Goal: Information Seeking & Learning: Learn about a topic

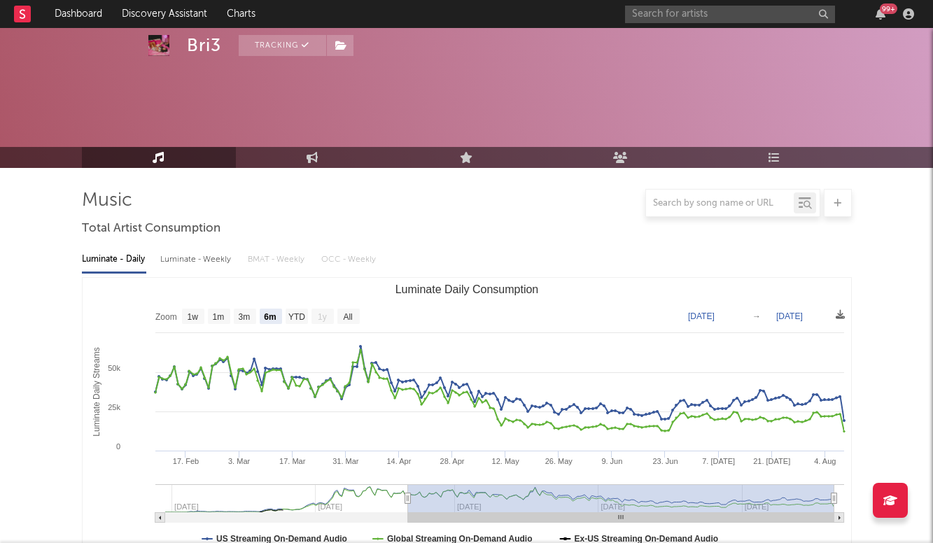
select select "6m"
select select "1w"
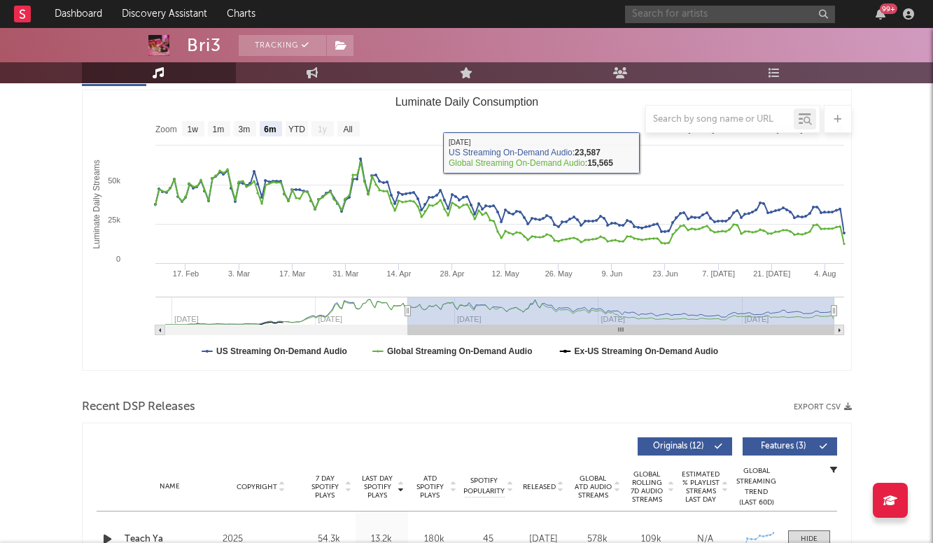
click at [669, 6] on input "text" at bounding box center [730, 15] width 210 height 18
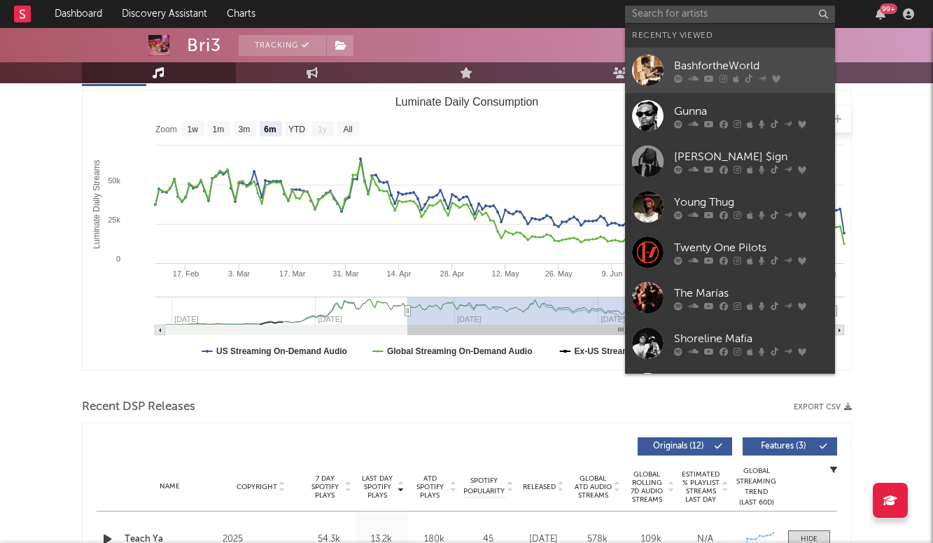
click at [699, 49] on link "BashfortheWorld" at bounding box center [730, 71] width 210 height 46
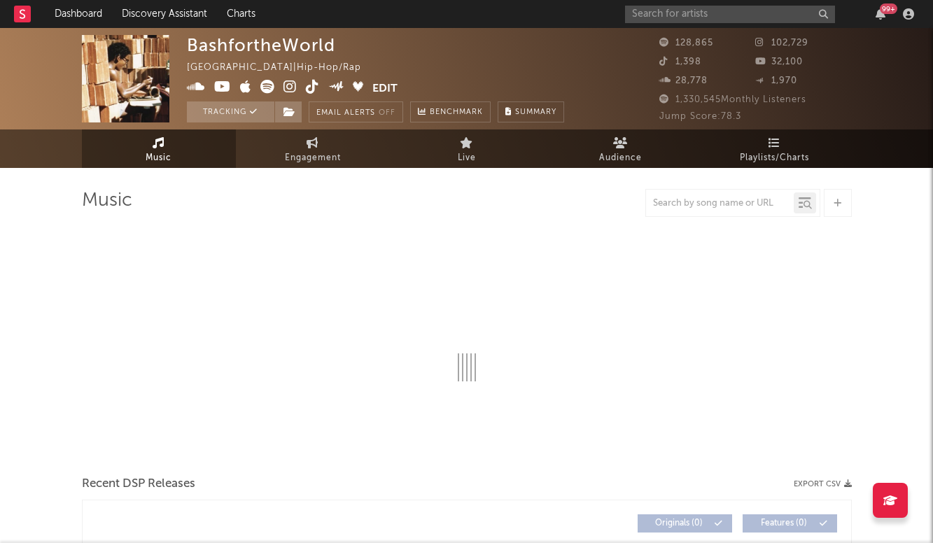
select select "6m"
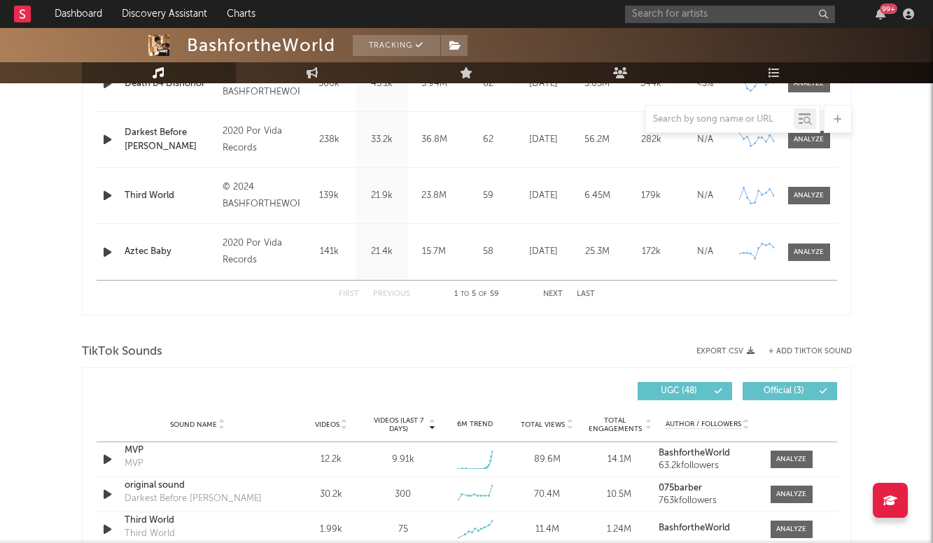
scroll to position [825, 0]
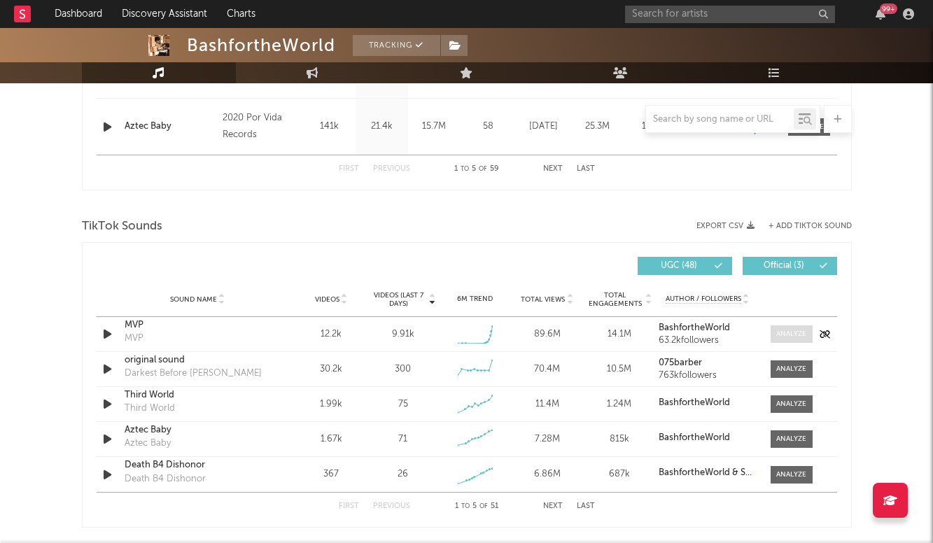
click at [804, 333] on div at bounding box center [791, 334] width 30 height 11
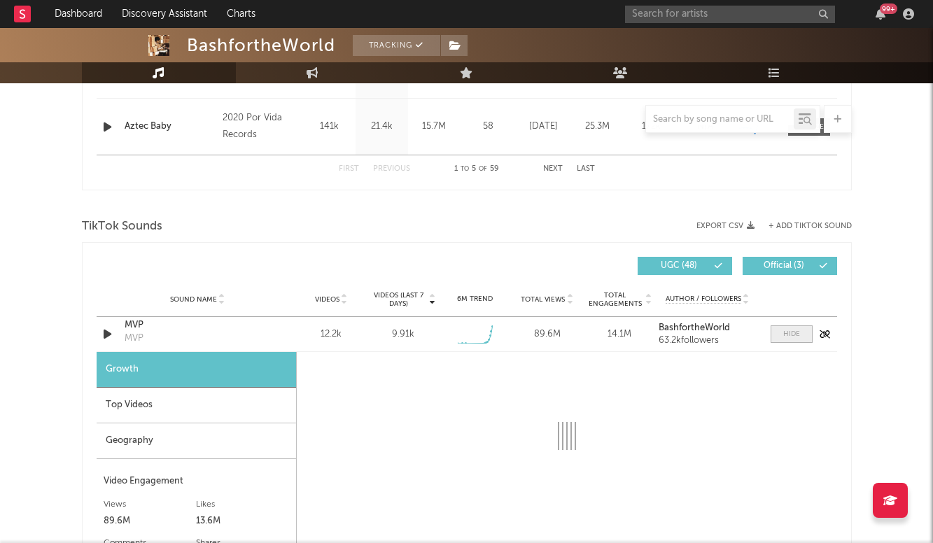
select select "1w"
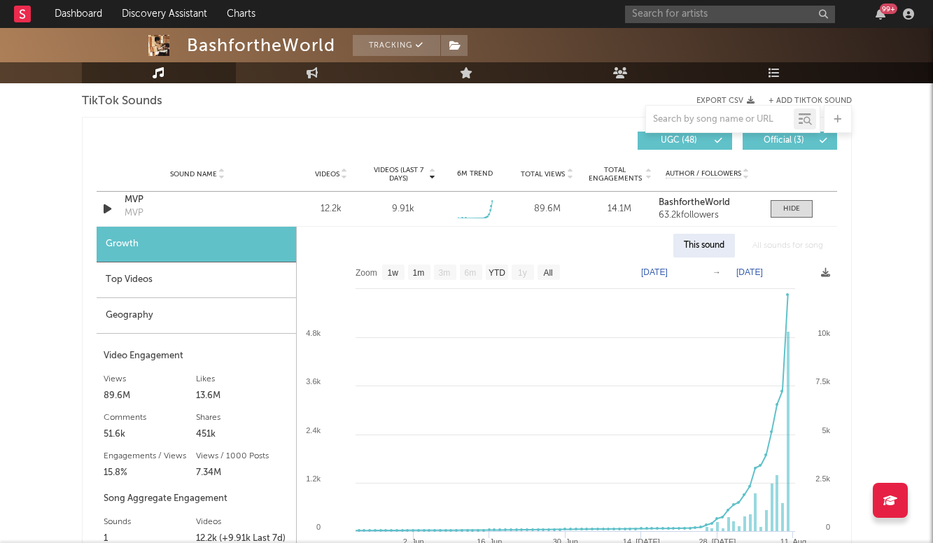
scroll to position [951, 0]
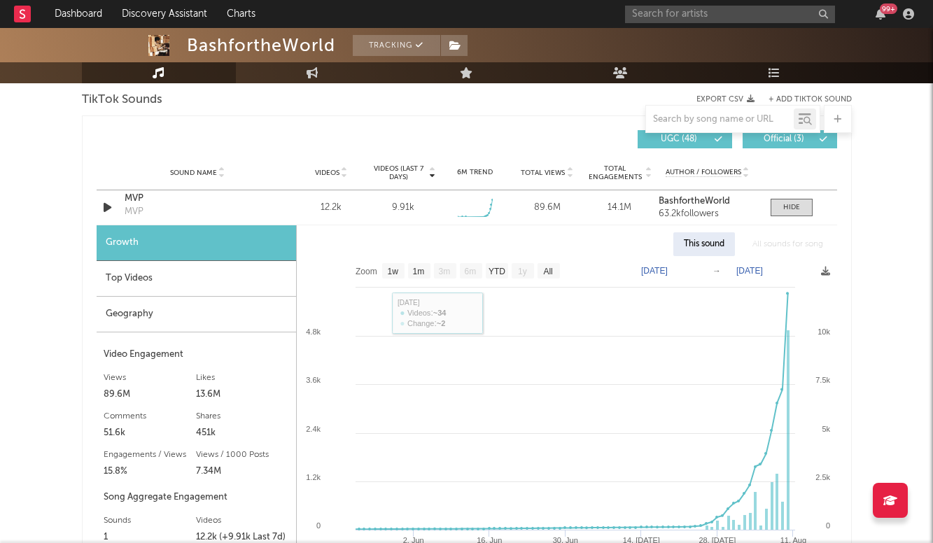
click at [206, 288] on div "Top Videos" at bounding box center [197, 279] width 200 height 36
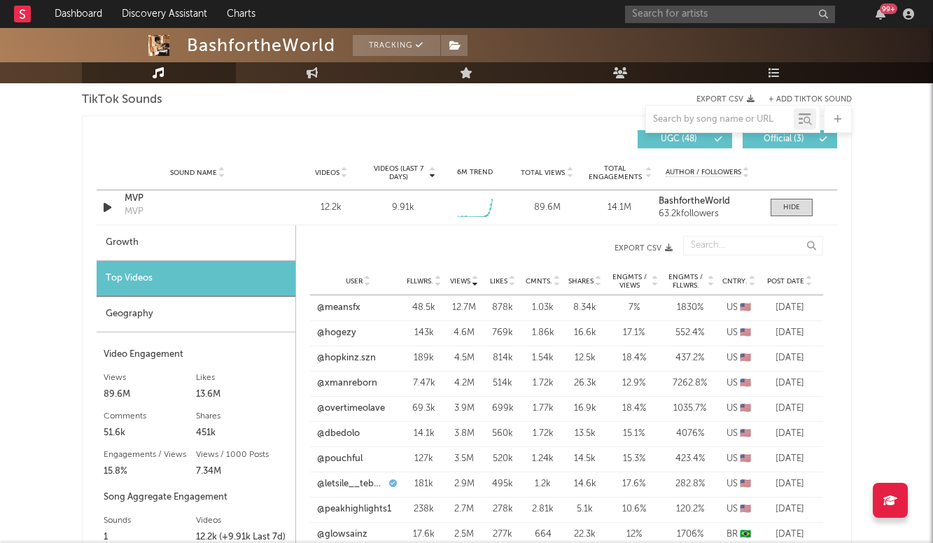
click at [789, 280] on span "Post Date" at bounding box center [785, 281] width 37 height 8
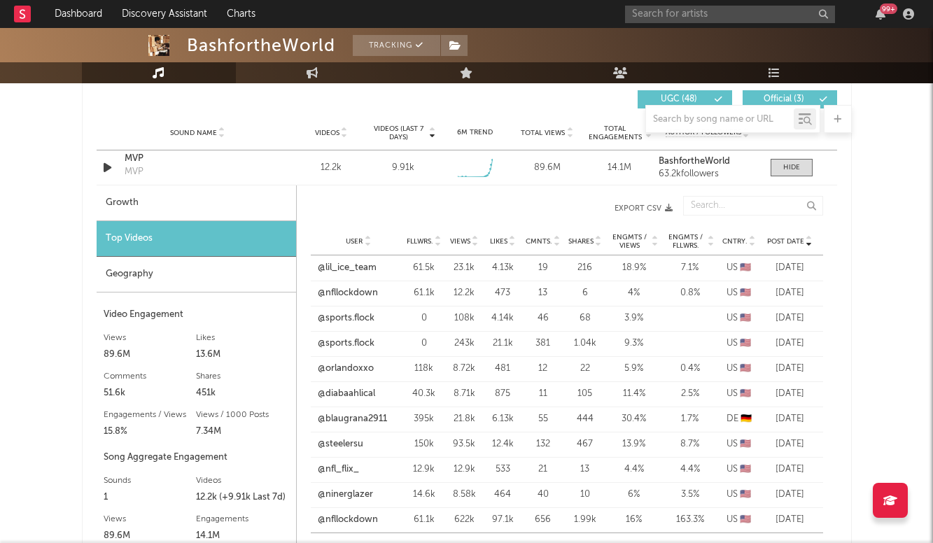
scroll to position [989, 0]
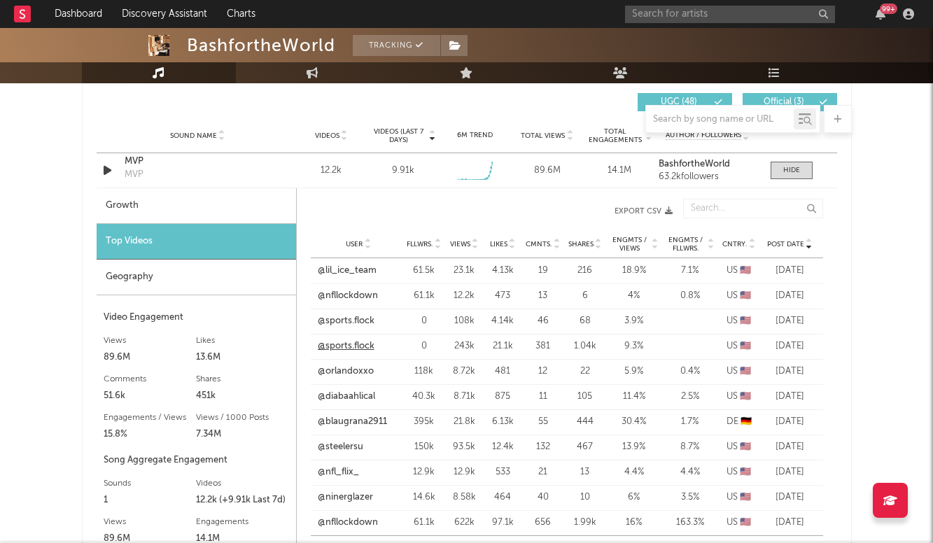
click at [363, 347] on link "@sports.flock" at bounding box center [346, 347] width 57 height 14
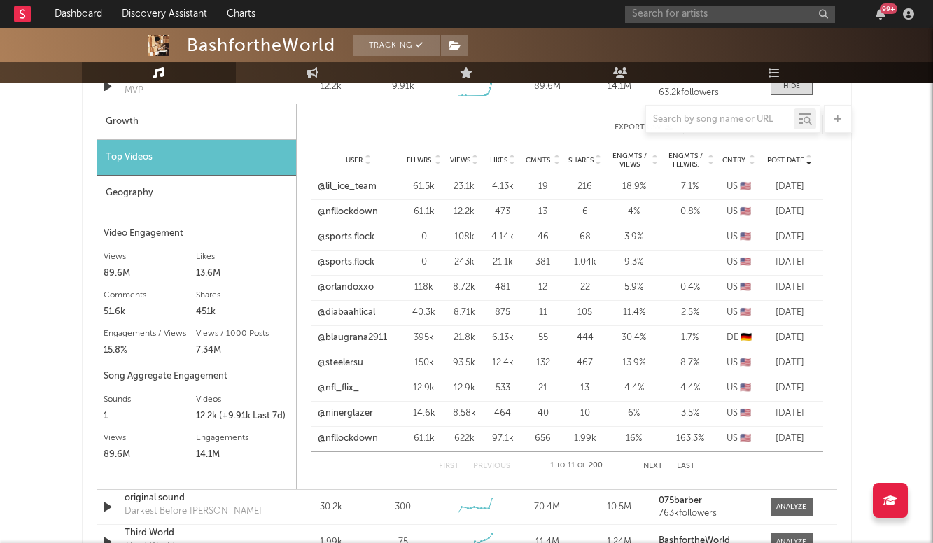
scroll to position [1075, 0]
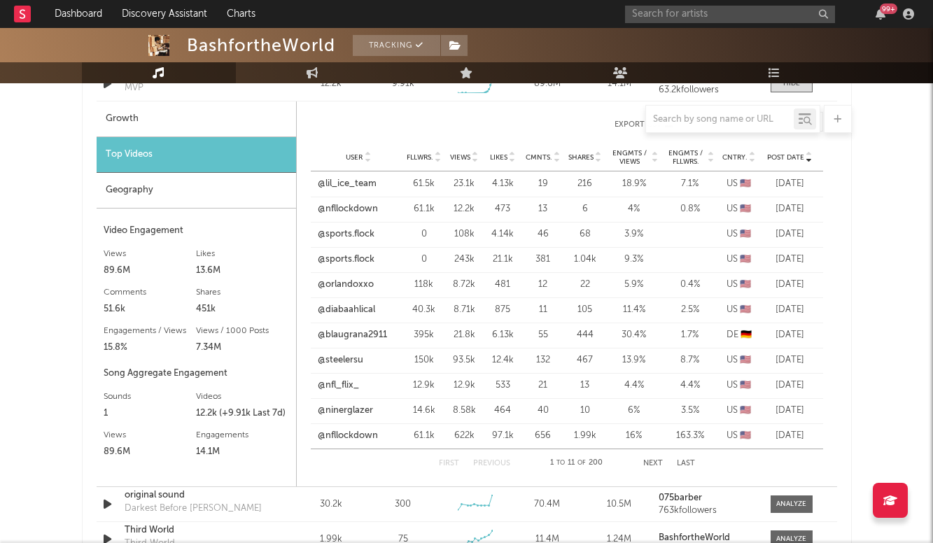
click at [652, 461] on button "Next" at bounding box center [653, 464] width 20 height 8
click at [649, 461] on button "Next" at bounding box center [653, 464] width 20 height 8
click at [365, 209] on link "@russhoopinn" at bounding box center [348, 209] width 61 height 14
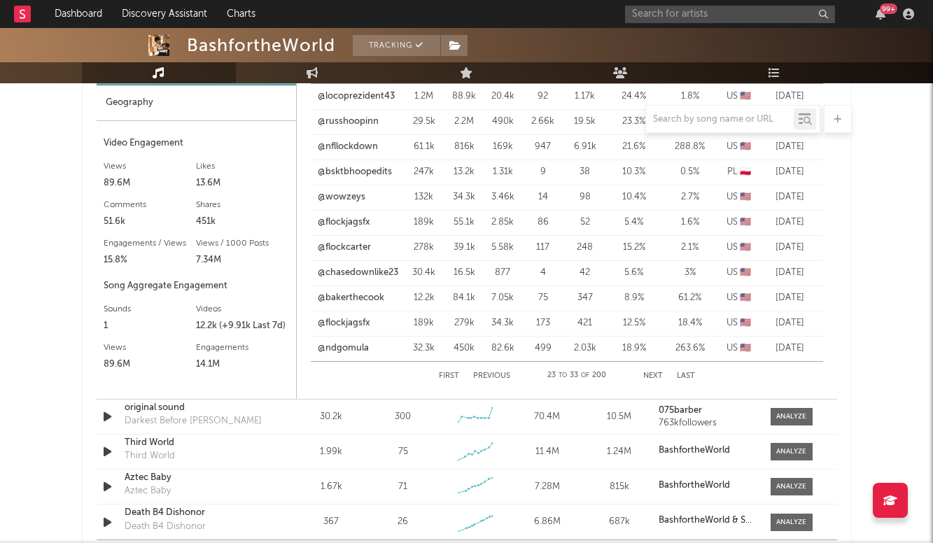
scroll to position [1165, 0]
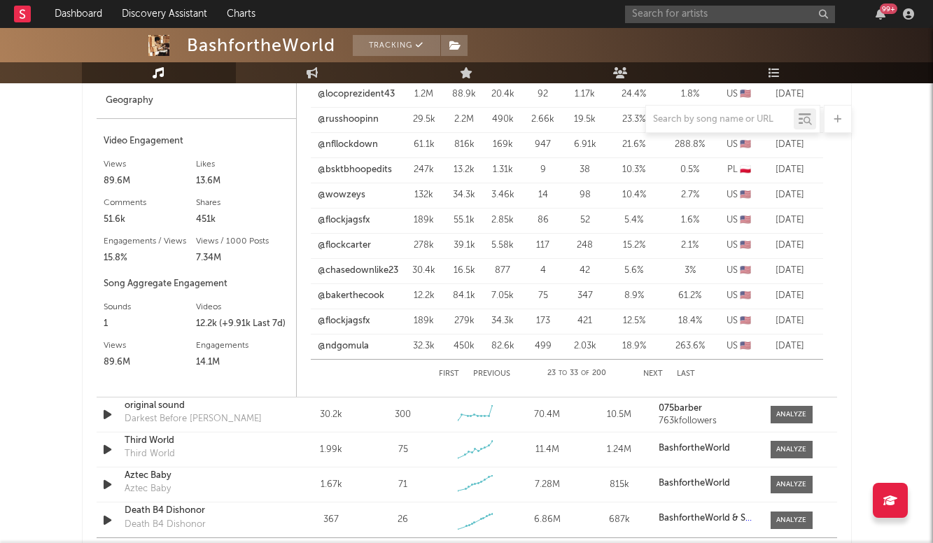
click at [651, 372] on button "Next" at bounding box center [653, 374] width 20 height 8
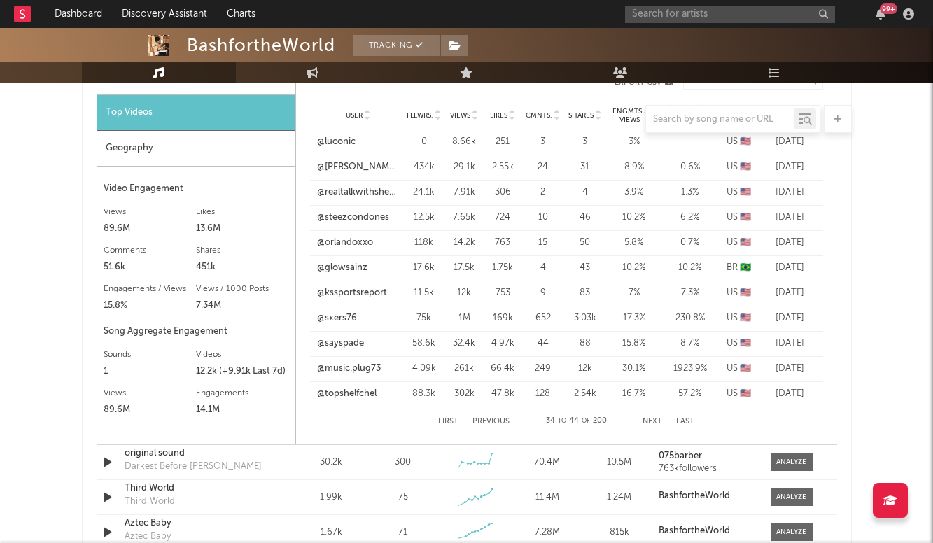
scroll to position [1114, 0]
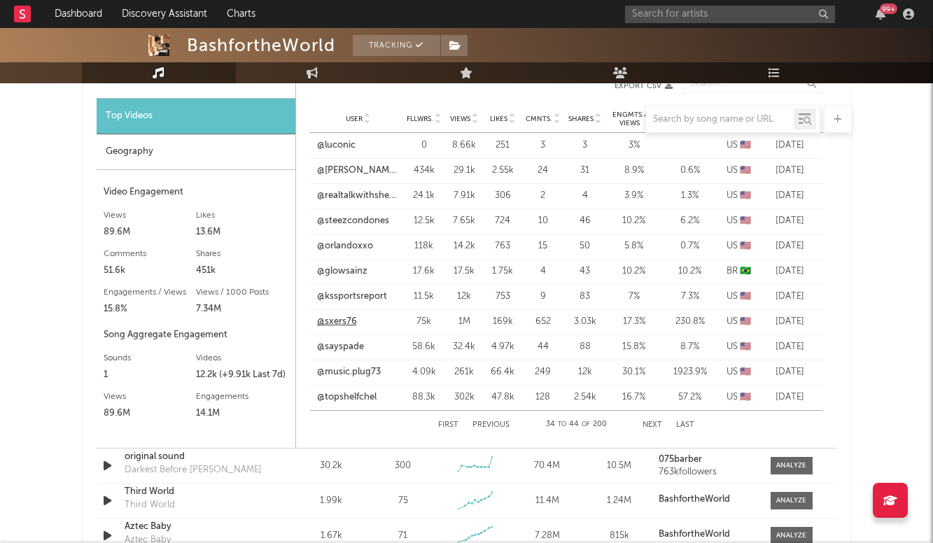
click at [344, 321] on link "@sxers76" at bounding box center [337, 322] width 40 height 14
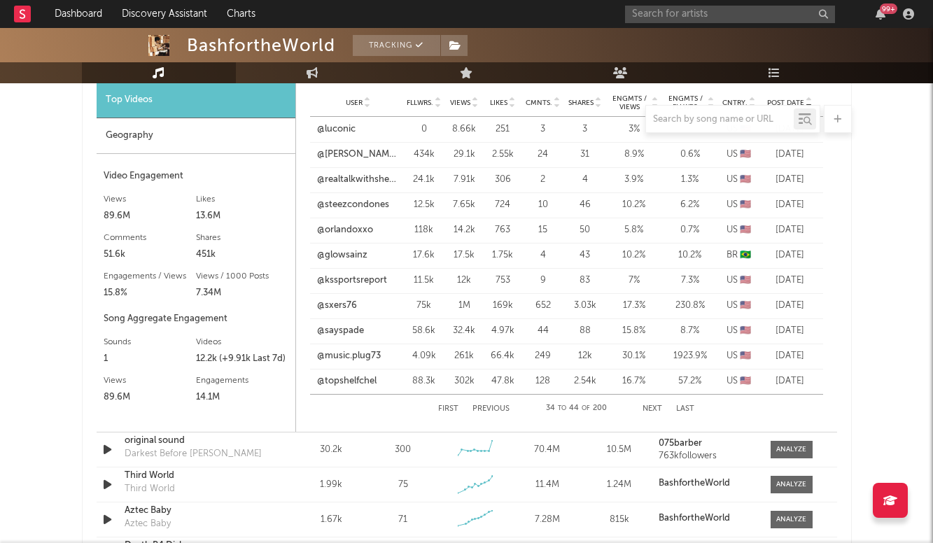
scroll to position [1132, 0]
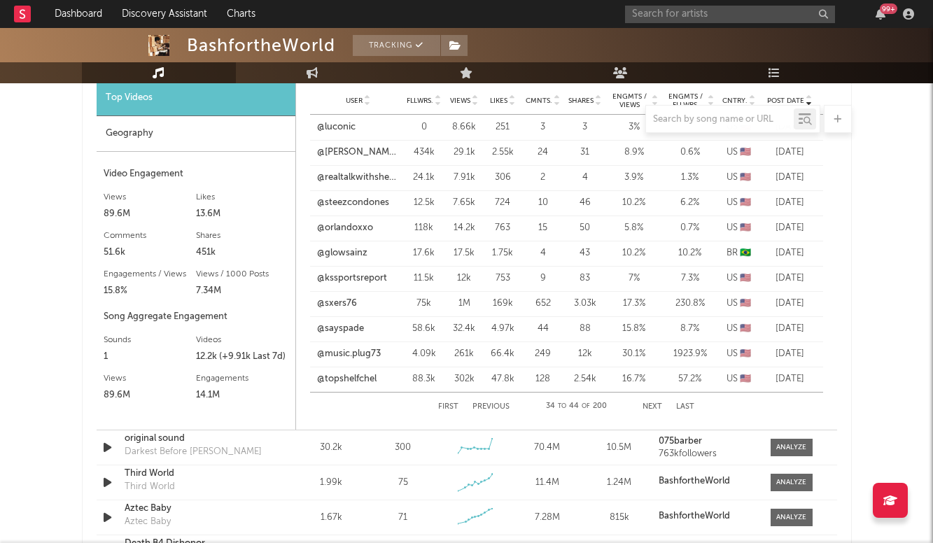
click at [659, 406] on button "Next" at bounding box center [653, 407] width 20 height 8
click at [709, 11] on input "text" at bounding box center [730, 15] width 210 height 18
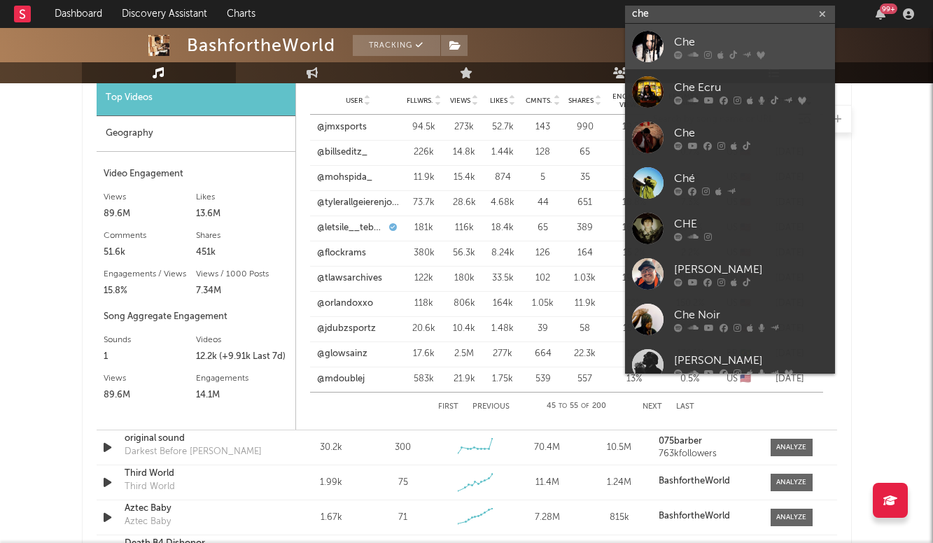
type input "che"
click at [769, 42] on div "Che" at bounding box center [751, 42] width 154 height 17
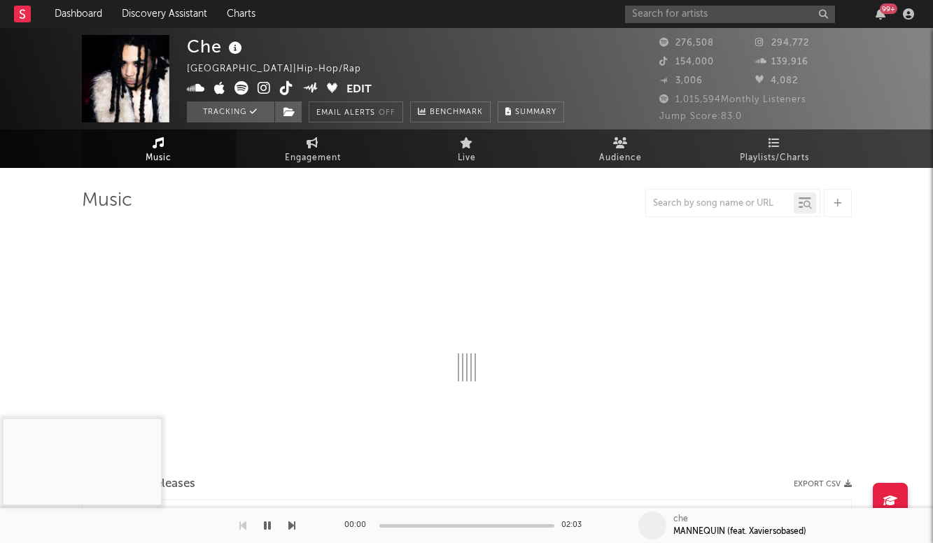
select select "6m"
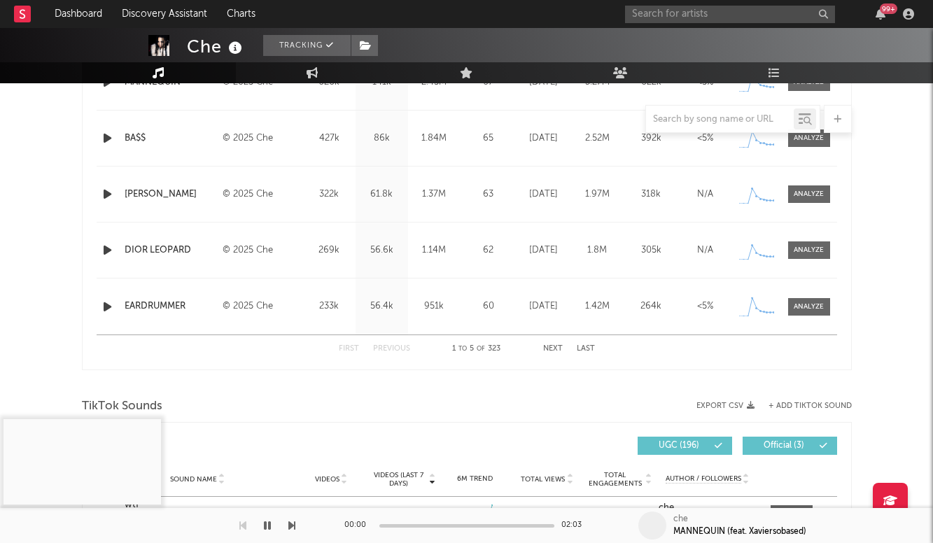
scroll to position [646, 0]
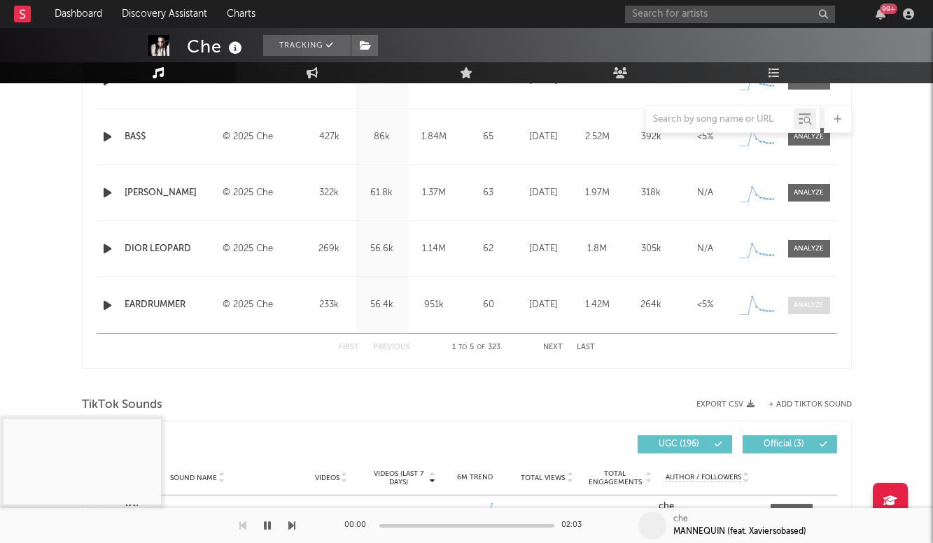
click at [813, 305] on div at bounding box center [809, 305] width 30 height 11
select select "1w"
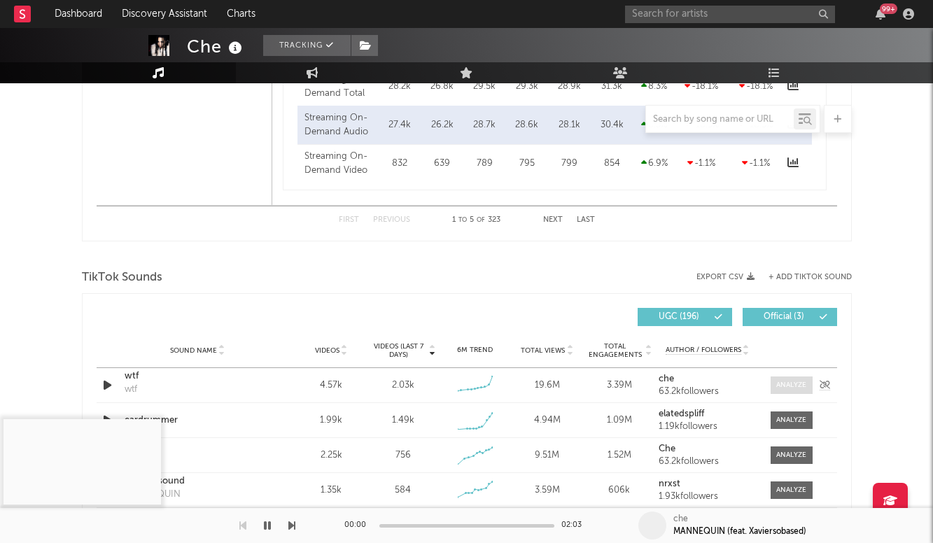
scroll to position [1428, 0]
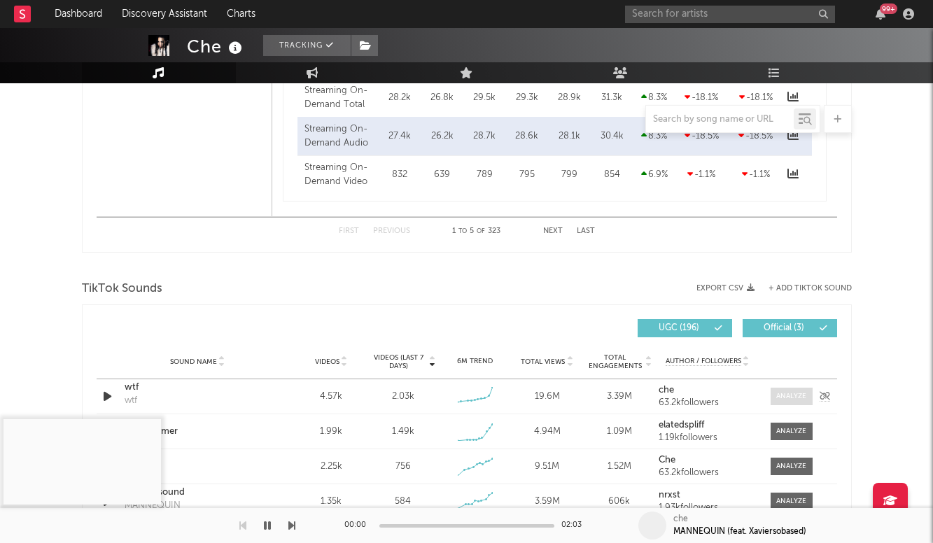
click at [800, 391] on div at bounding box center [791, 396] width 30 height 11
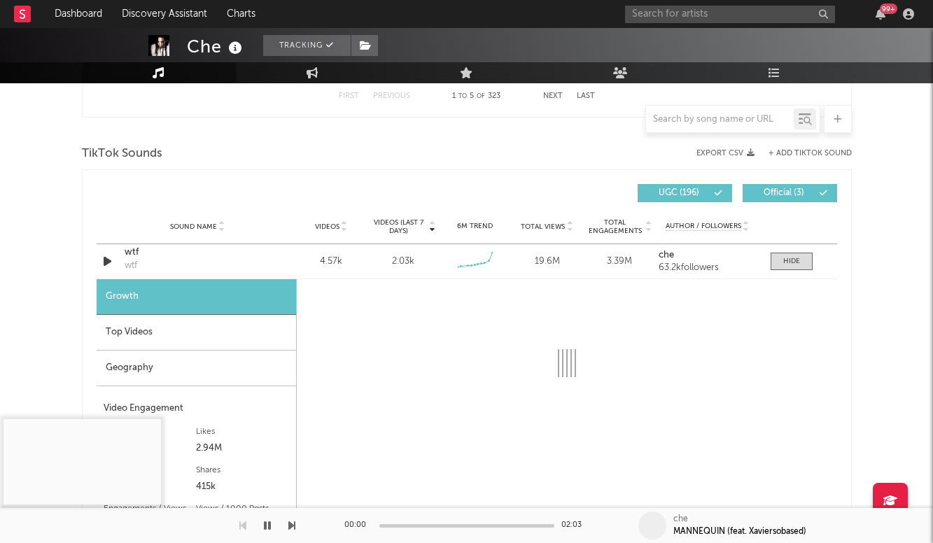
scroll to position [1568, 0]
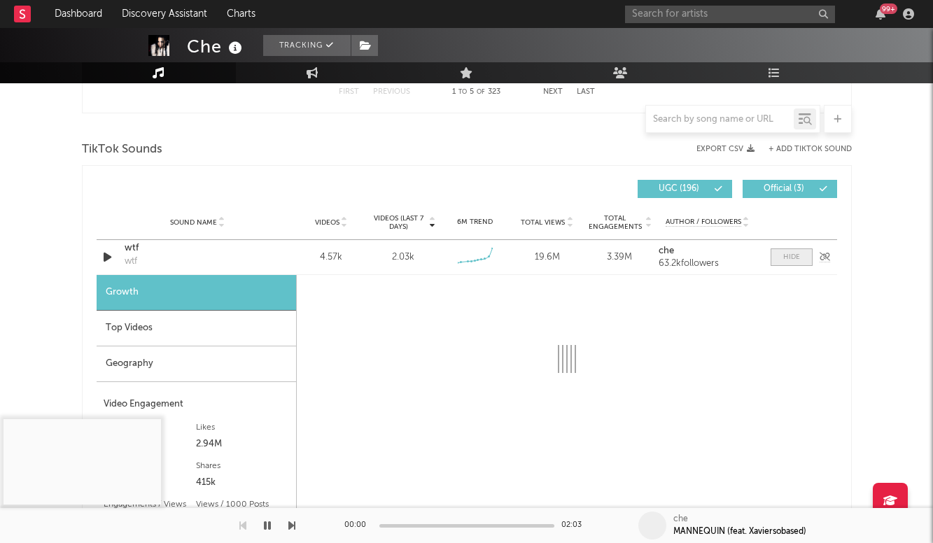
click at [790, 256] on div at bounding box center [791, 257] width 17 height 11
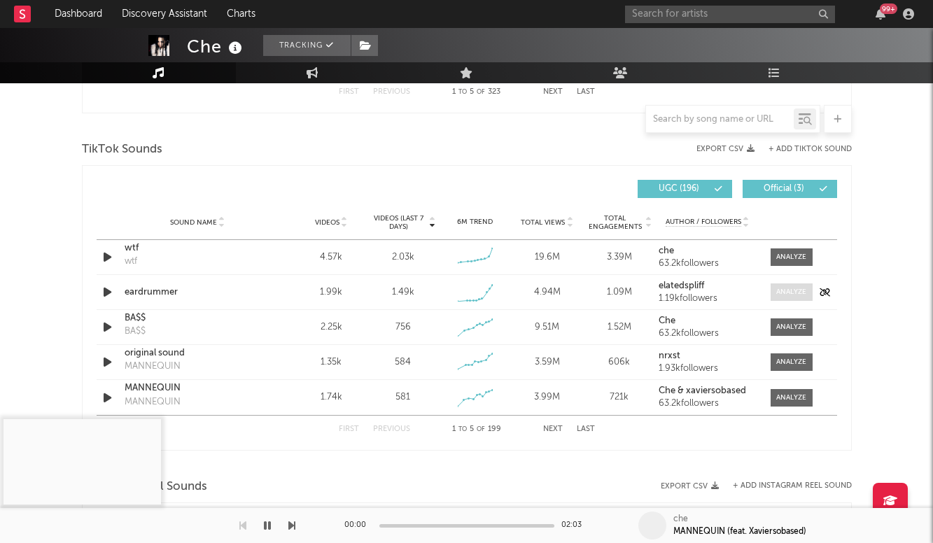
click at [805, 286] on span at bounding box center [792, 293] width 42 height 18
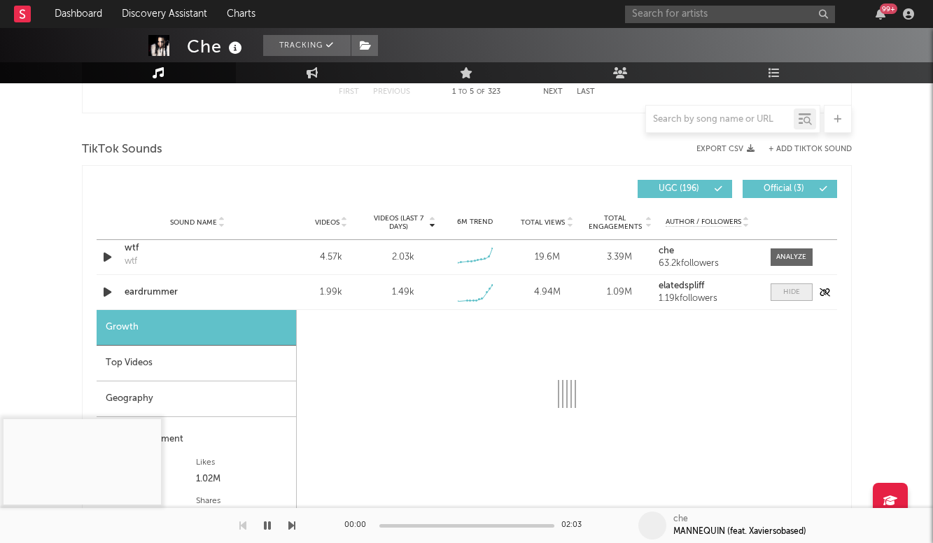
select select "1w"
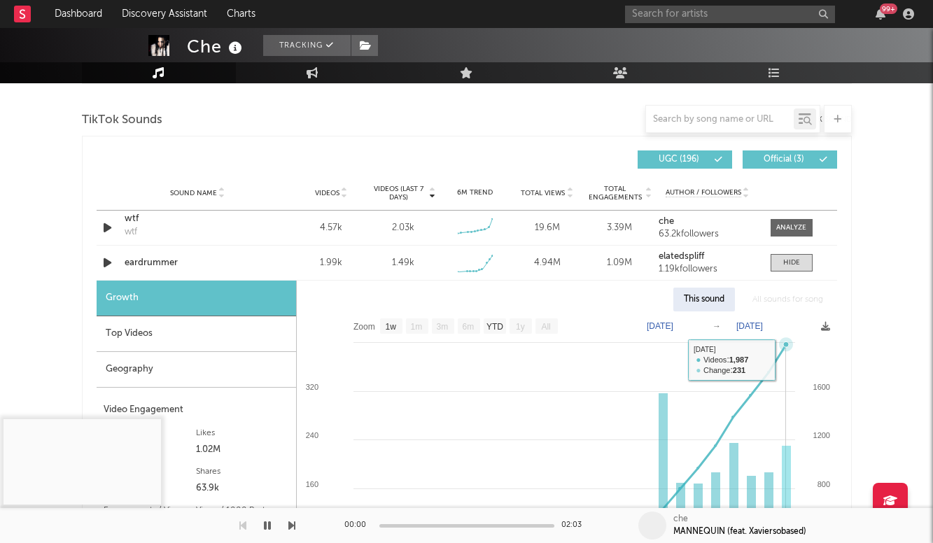
scroll to position [1619, 0]
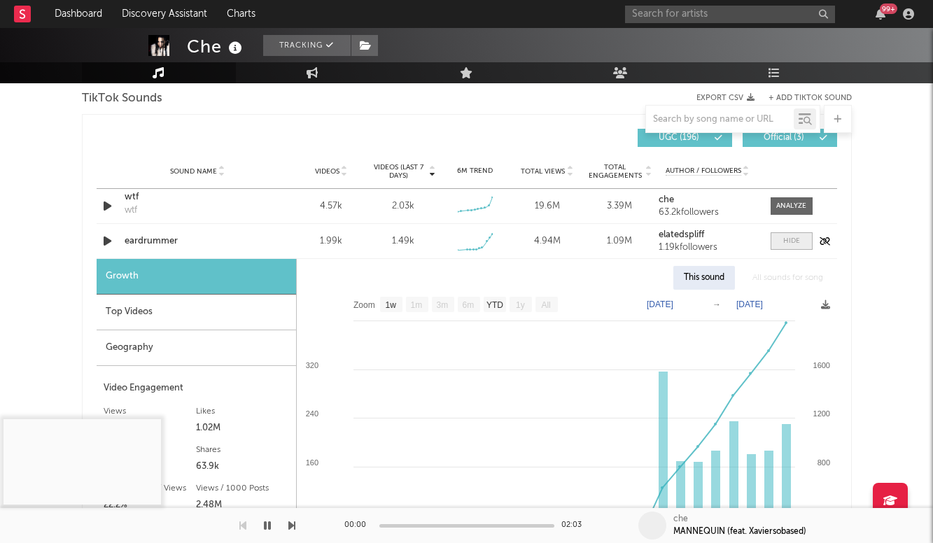
click at [793, 245] on div at bounding box center [791, 241] width 17 height 11
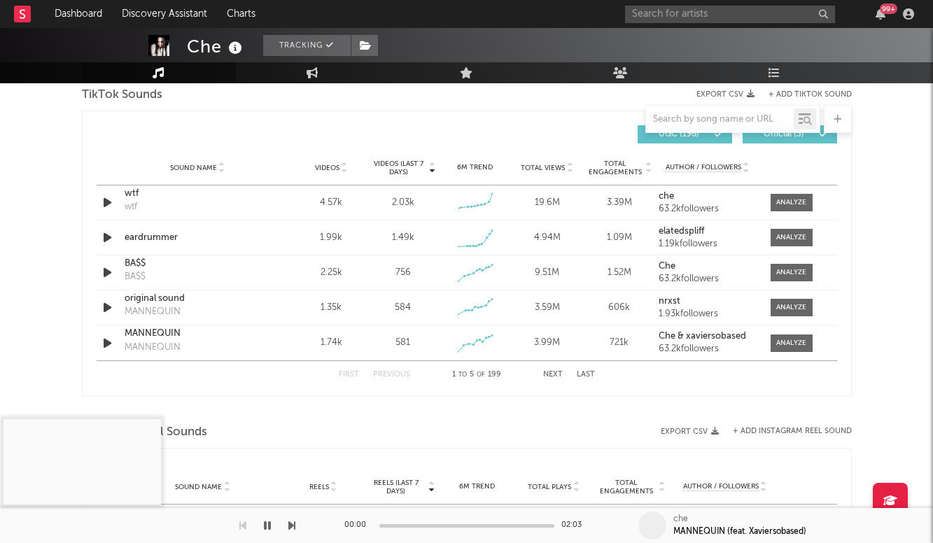
scroll to position [1607, 0]
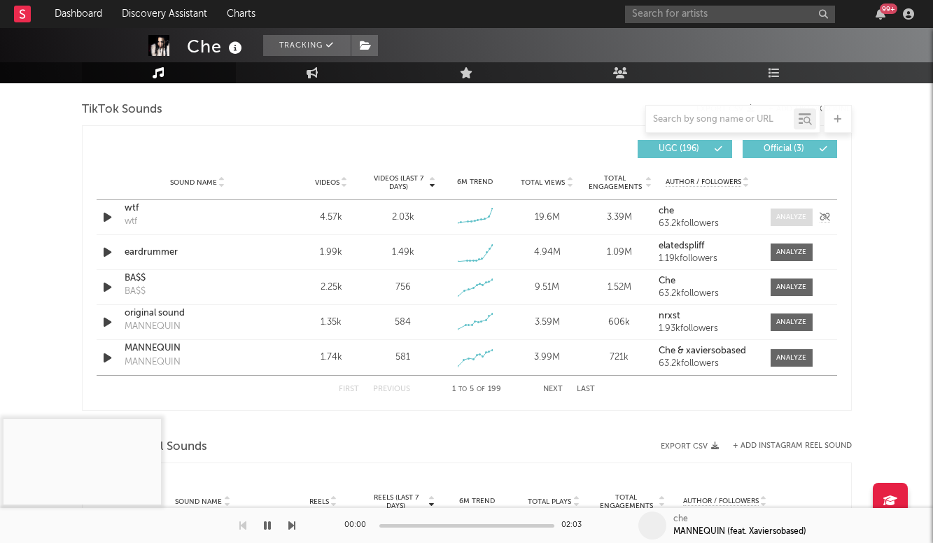
click at [789, 213] on div at bounding box center [791, 217] width 30 height 11
select select "6m"
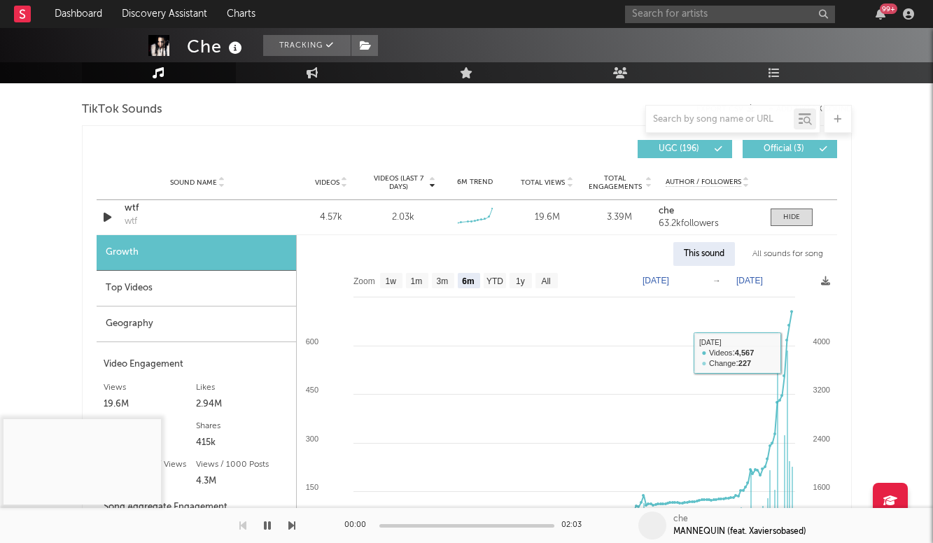
scroll to position [1584, 0]
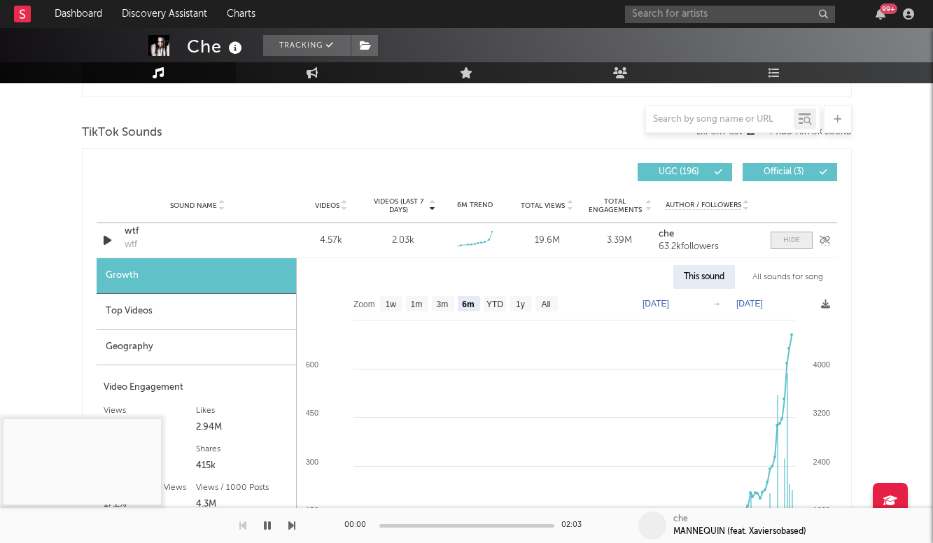
click at [798, 237] on div at bounding box center [791, 240] width 17 height 11
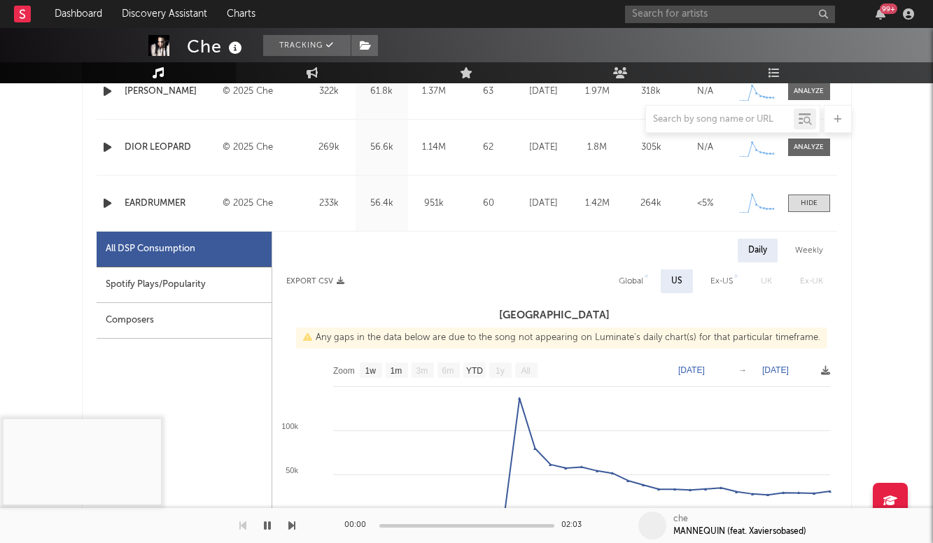
scroll to position [736, 0]
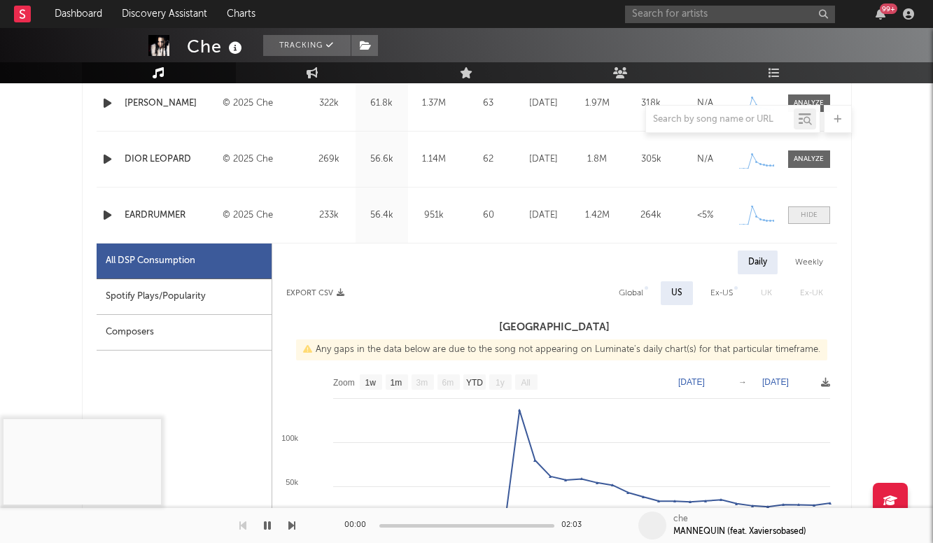
click at [809, 212] on div at bounding box center [809, 215] width 17 height 11
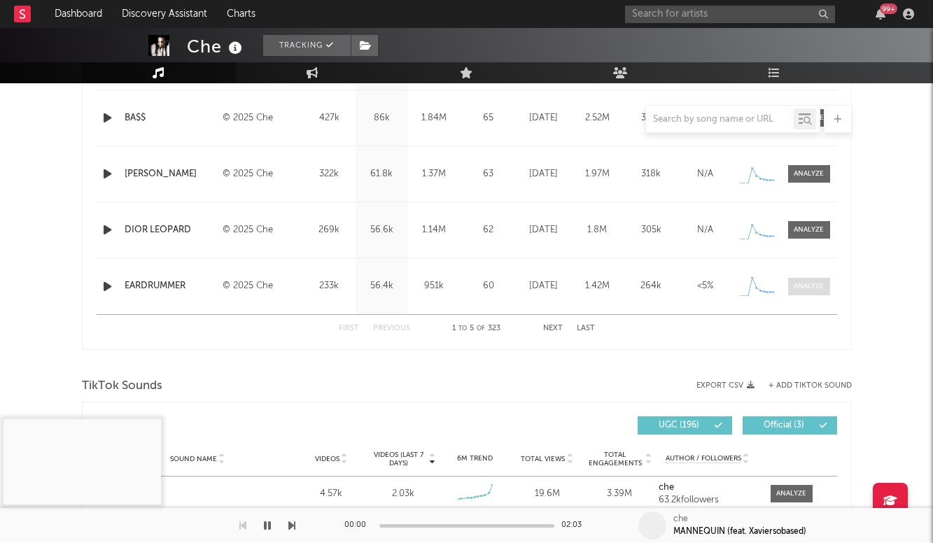
scroll to position [672, 0]
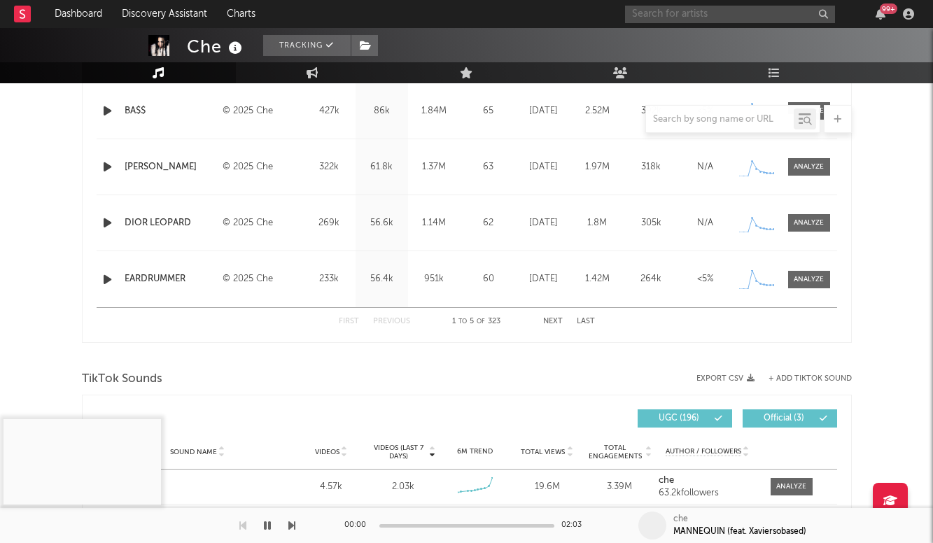
click at [688, 18] on input "text" at bounding box center [730, 15] width 210 height 18
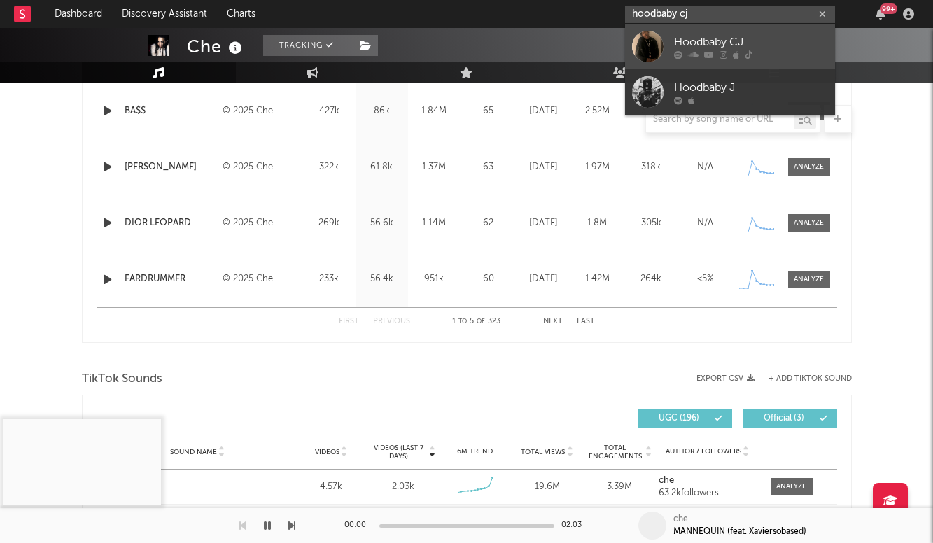
type input "hoodbaby cj"
click at [738, 26] on link "Hoodbaby CJ" at bounding box center [730, 47] width 210 height 46
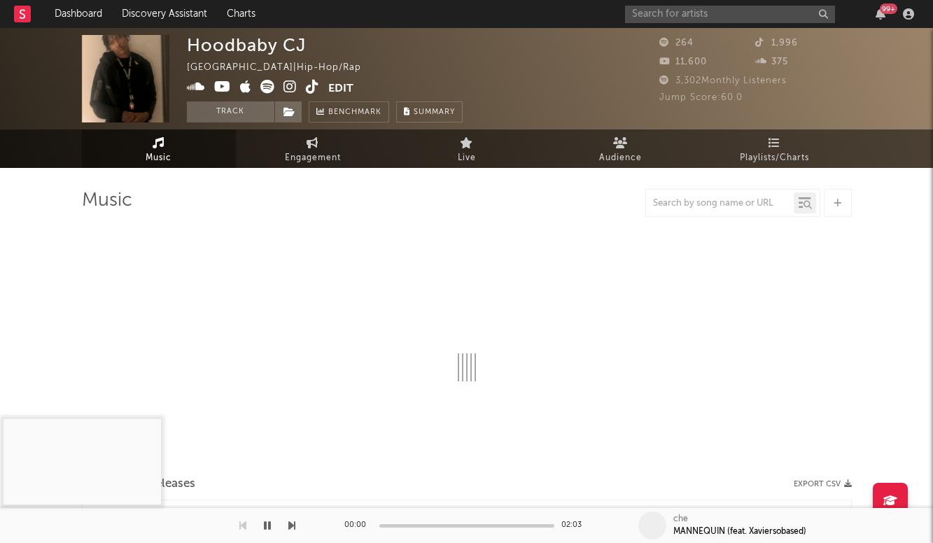
select select "1w"
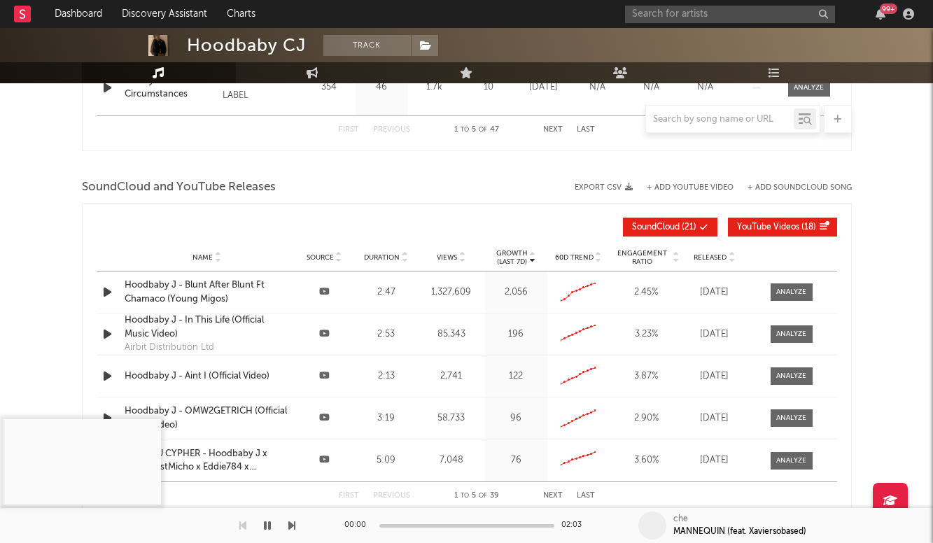
scroll to position [806, 0]
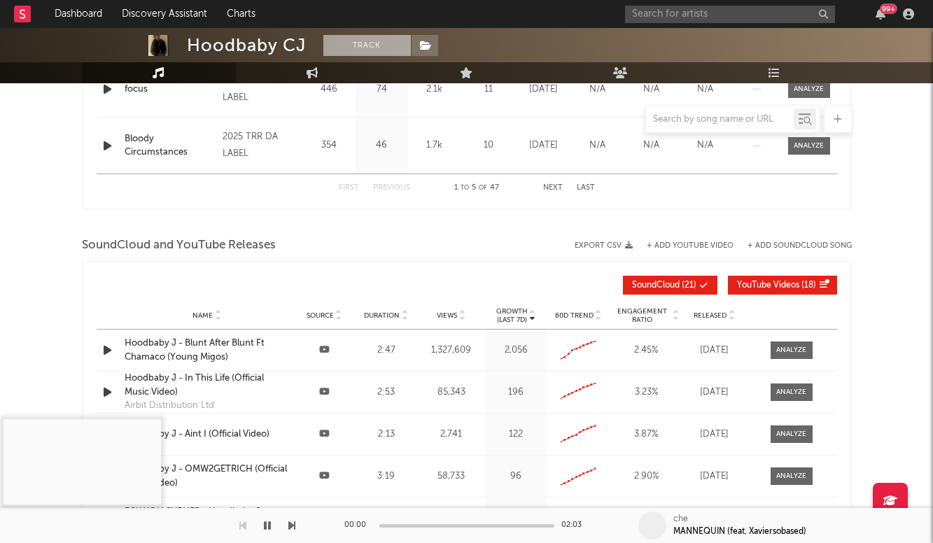
click at [375, 47] on button "Track" at bounding box center [367, 45] width 88 height 21
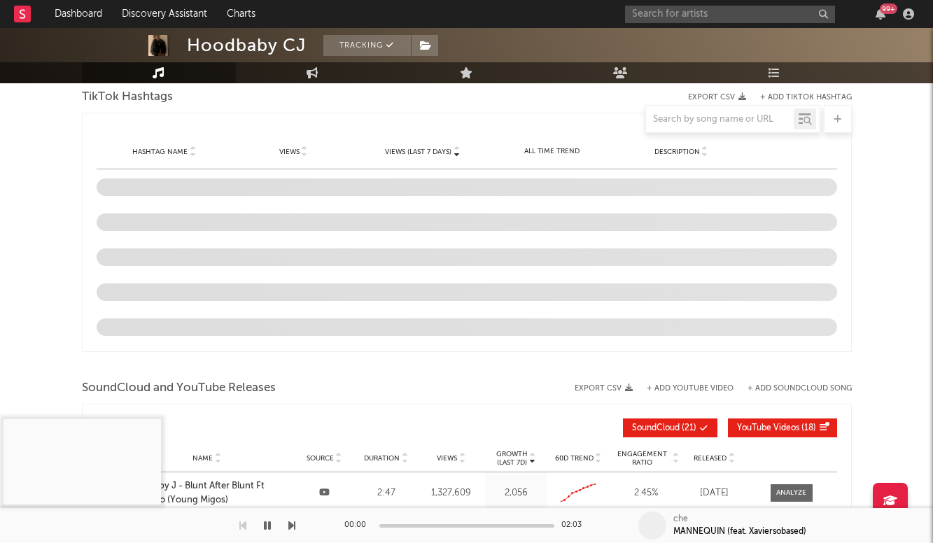
select select "1w"
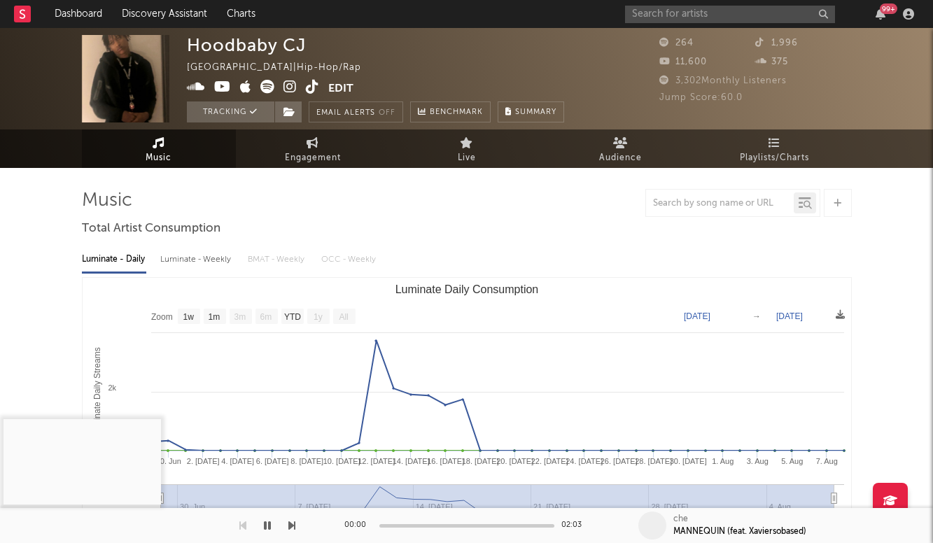
scroll to position [0, 0]
